Goal: Transaction & Acquisition: Register for event/course

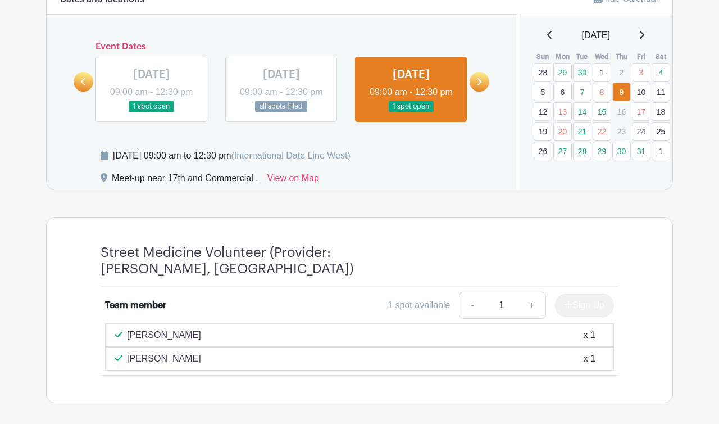
scroll to position [495, 0]
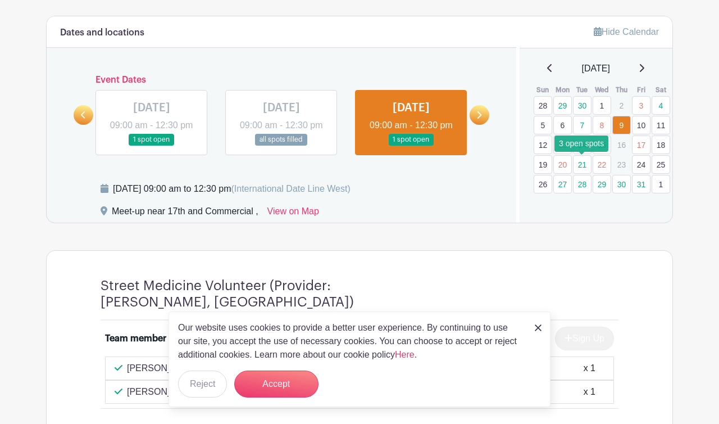
click at [583, 161] on link "21" at bounding box center [582, 164] width 19 height 19
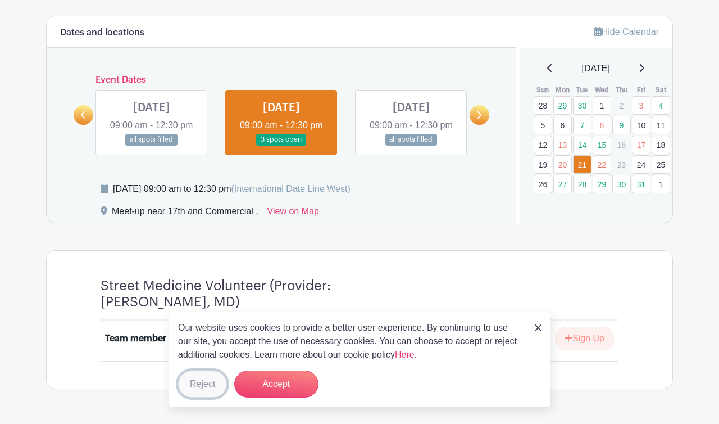
click at [210, 378] on button "Reject" at bounding box center [202, 383] width 49 height 27
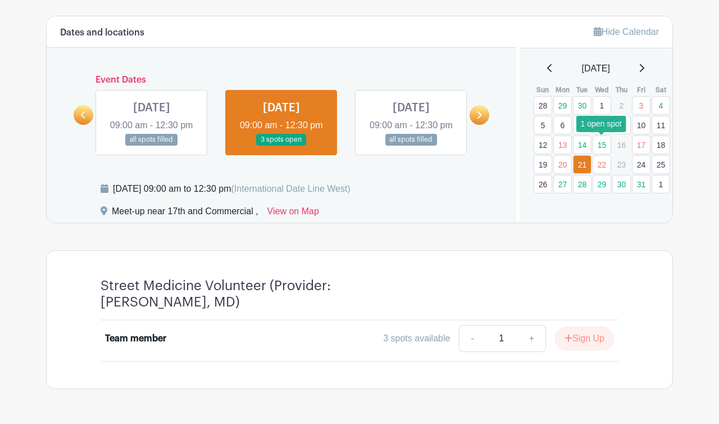
click at [604, 146] on link "15" at bounding box center [602, 144] width 19 height 19
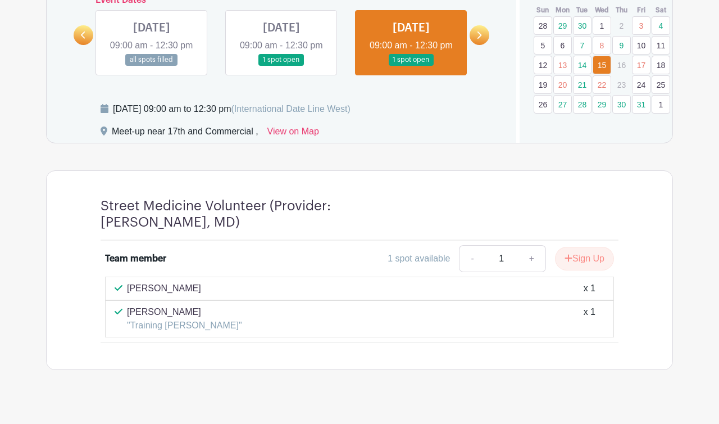
scroll to position [577, 0]
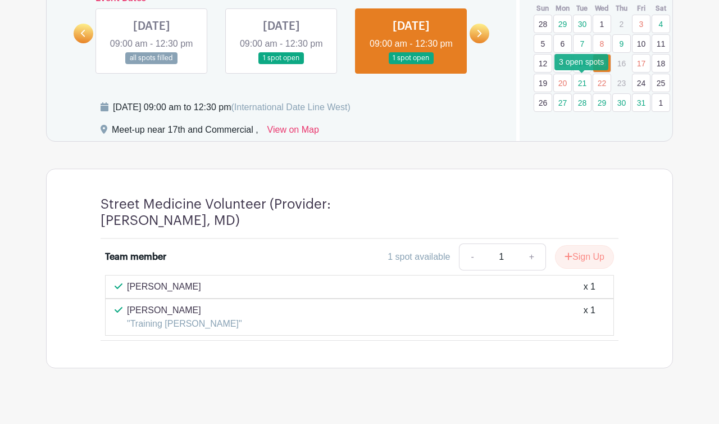
click at [585, 80] on link "21" at bounding box center [582, 83] width 19 height 19
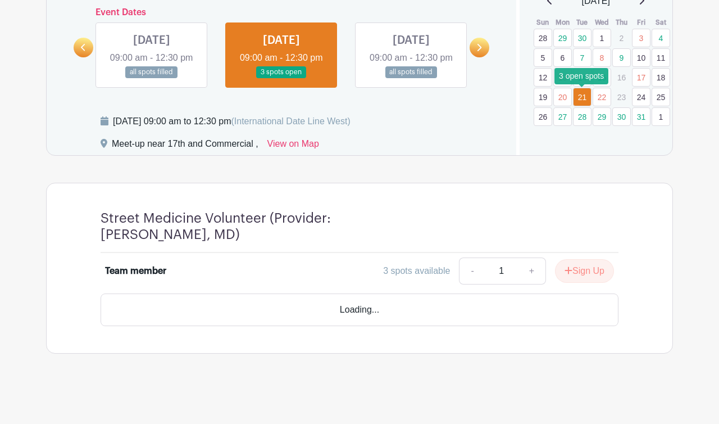
scroll to position [547, 0]
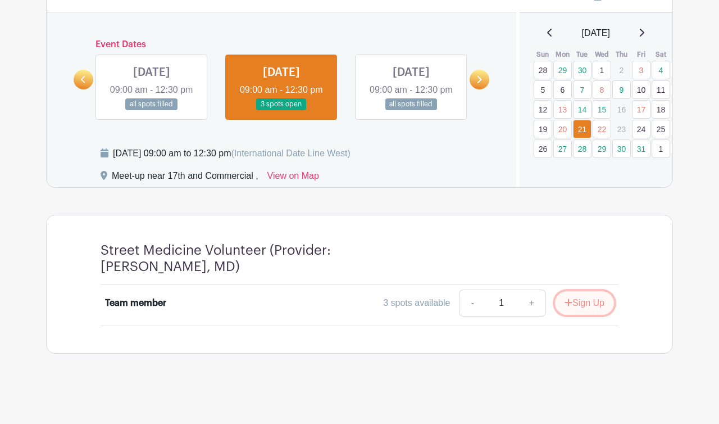
click at [584, 305] on button "Sign Up" at bounding box center [584, 303] width 59 height 24
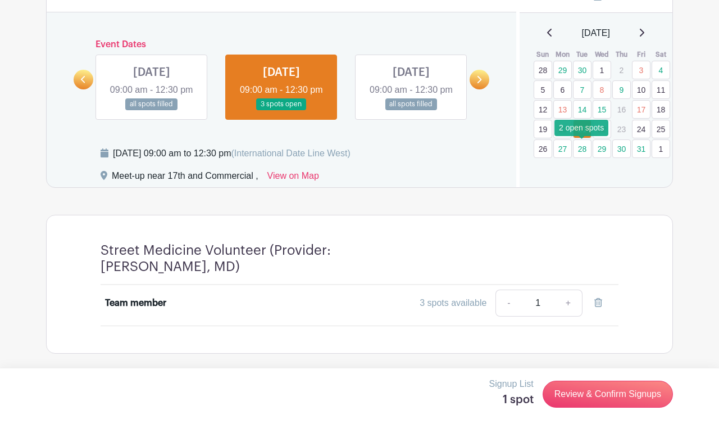
click at [577, 139] on link "28" at bounding box center [582, 148] width 19 height 19
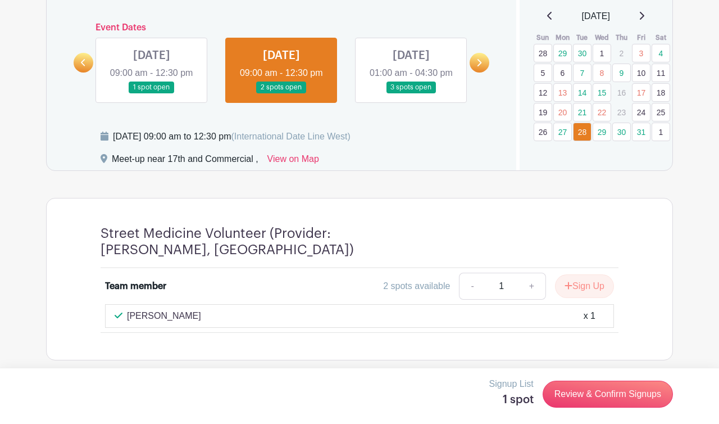
scroll to position [571, 0]
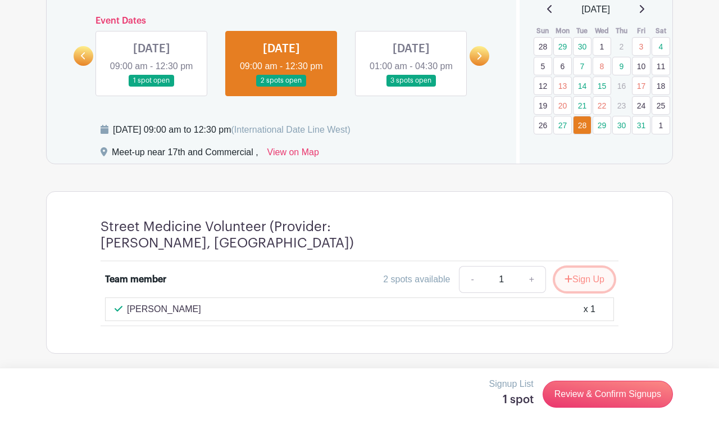
click at [586, 277] on button "Sign Up" at bounding box center [584, 280] width 59 height 24
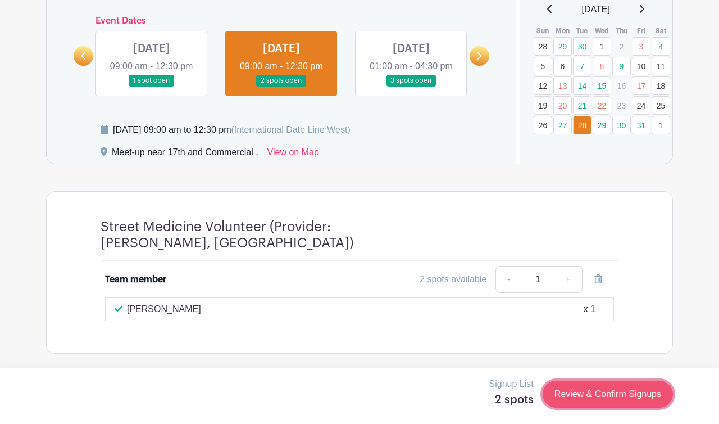
click at [581, 392] on link "Review & Confirm Signups" at bounding box center [608, 394] width 130 height 27
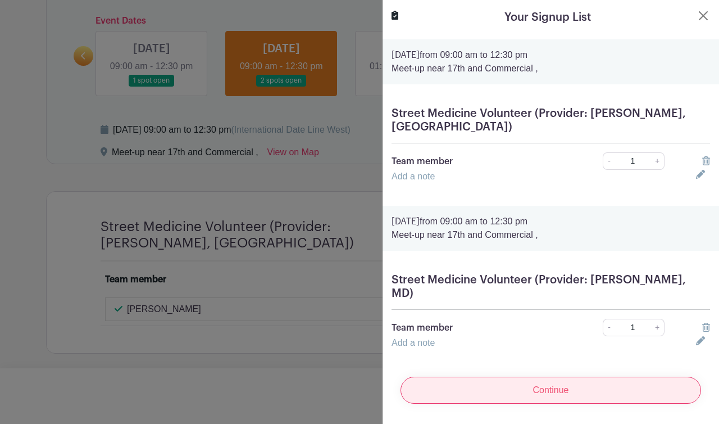
click at [510, 378] on input "Continue" at bounding box center [551, 390] width 301 height 27
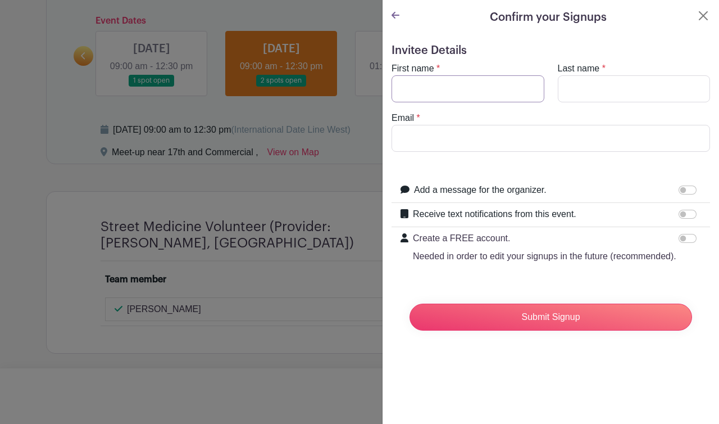
click at [513, 88] on input "First name" at bounding box center [468, 88] width 153 height 27
type input "[PERSON_NAME]"
click at [450, 145] on input "Email" at bounding box center [551, 138] width 319 height 27
paste input "[PERSON_NAME][EMAIL_ADDRESS][DOMAIN_NAME]"
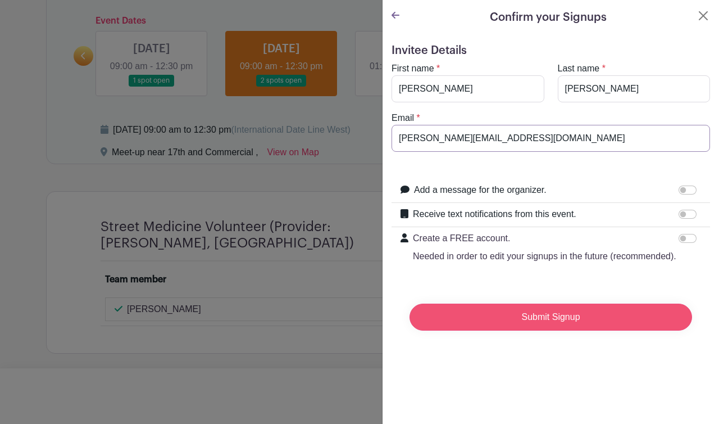
type input "[PERSON_NAME][EMAIL_ADDRESS][DOMAIN_NAME]"
click at [503, 316] on input "Submit Signup" at bounding box center [551, 317] width 283 height 27
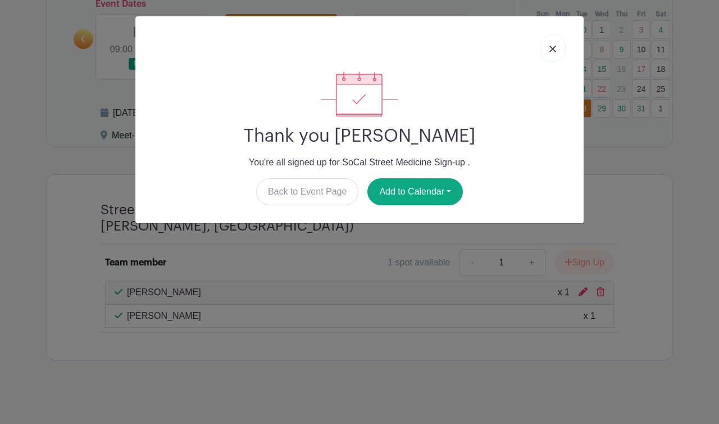
click at [554, 48] on img at bounding box center [553, 49] width 7 height 7
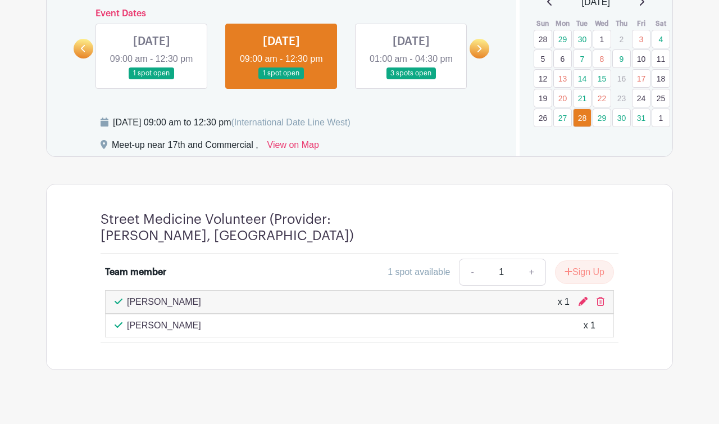
scroll to position [551, 0]
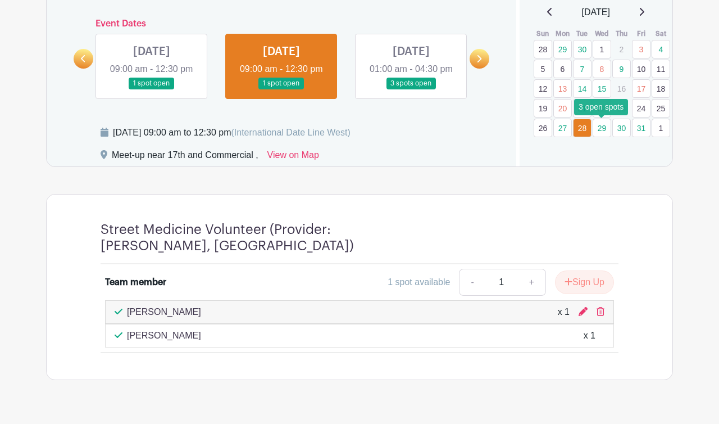
click at [601, 128] on link "29" at bounding box center [602, 128] width 19 height 19
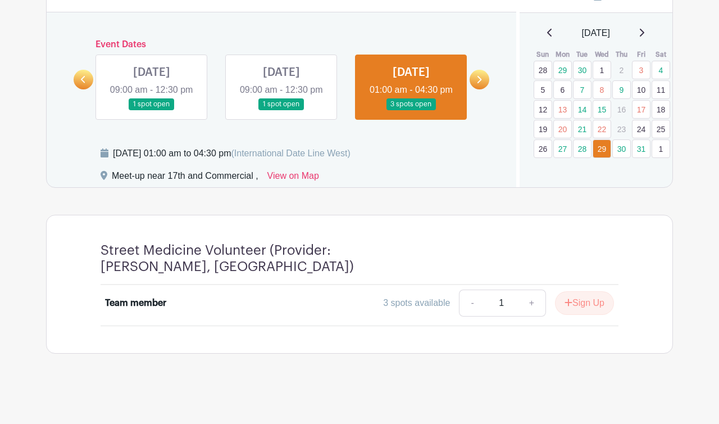
scroll to position [532, 0]
click at [581, 149] on link "28" at bounding box center [582, 148] width 19 height 19
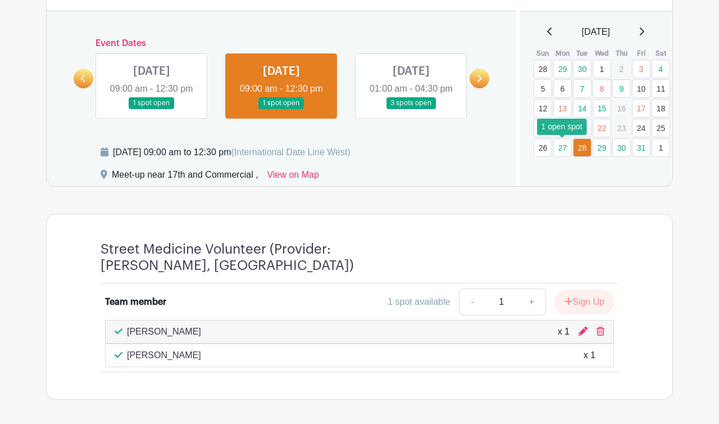
click at [560, 146] on link "27" at bounding box center [563, 147] width 19 height 19
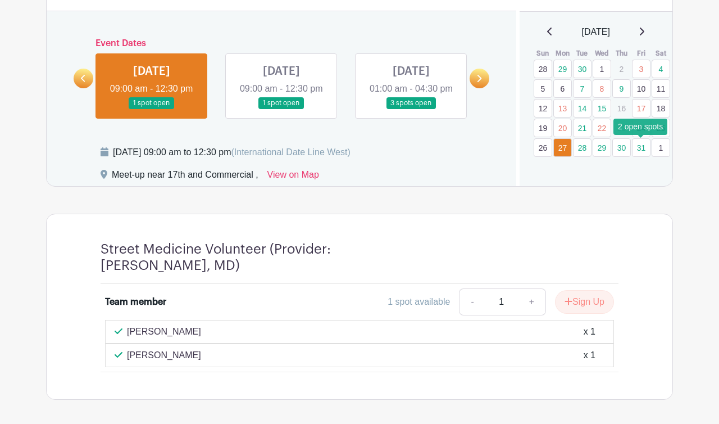
click at [646, 148] on link "31" at bounding box center [641, 147] width 19 height 19
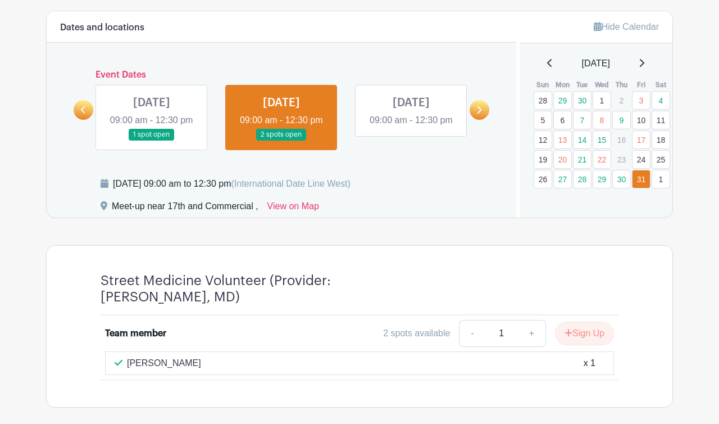
scroll to position [500, 0]
